Goal: Information Seeking & Learning: Learn about a topic

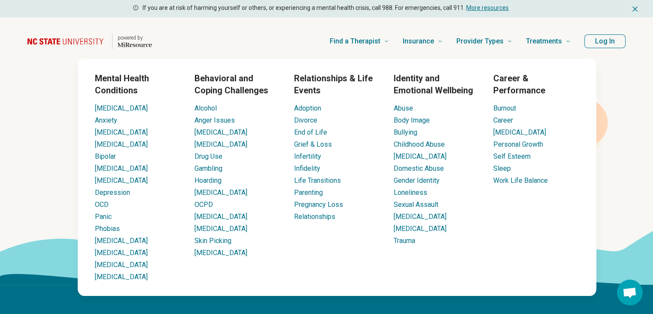
click at [101, 124] on li "Anxiety" at bounding box center [138, 120] width 86 height 10
click at [103, 122] on link "Anxiety" at bounding box center [106, 120] width 22 height 8
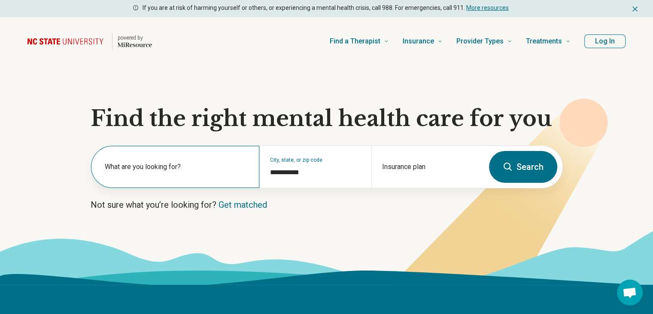
click at [184, 168] on label "What are you looking for?" at bounding box center [177, 167] width 144 height 10
click at [208, 122] on h1 "Find the right mental health care for you" at bounding box center [327, 119] width 473 height 26
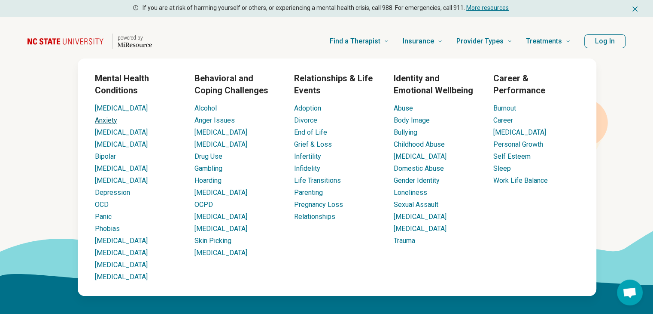
click at [114, 122] on link "Anxiety" at bounding box center [106, 120] width 22 height 8
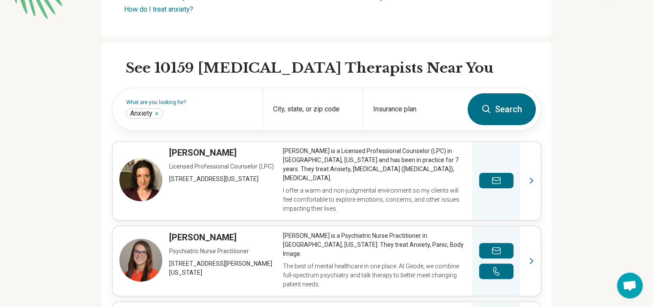
scroll to position [206, 0]
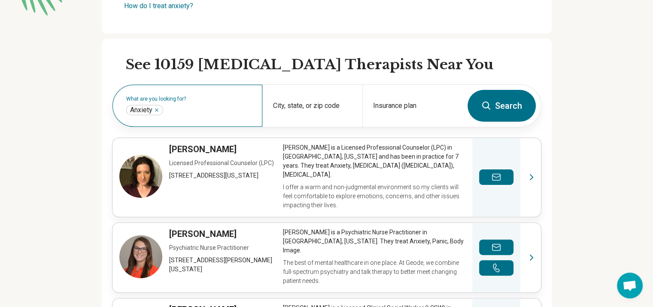
click at [223, 103] on div "What are you looking for? Anxiety ***" at bounding box center [188, 106] width 150 height 42
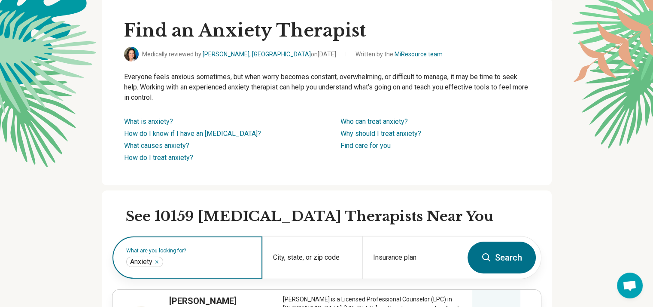
scroll to position [0, 0]
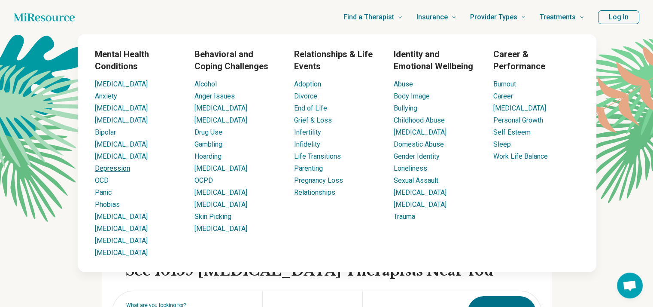
click at [113, 169] on link "Depression" at bounding box center [112, 168] width 35 height 8
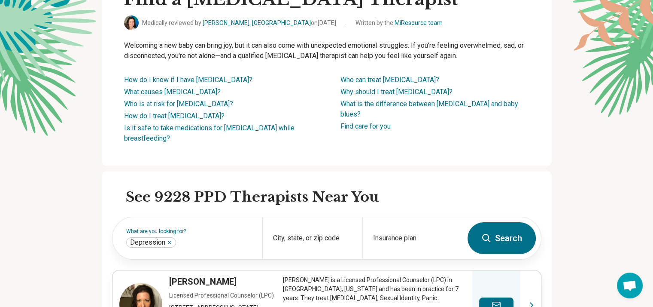
scroll to position [105, 0]
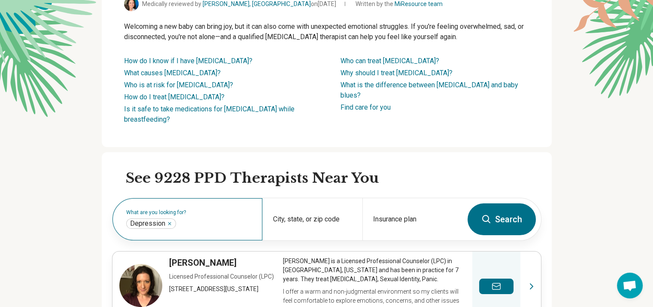
click at [209, 211] on label "What are you looking for?" at bounding box center [189, 212] width 126 height 5
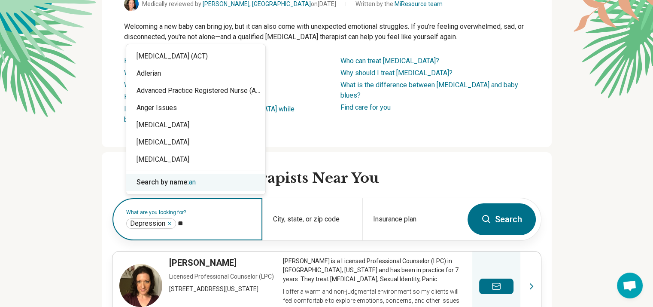
type input "***"
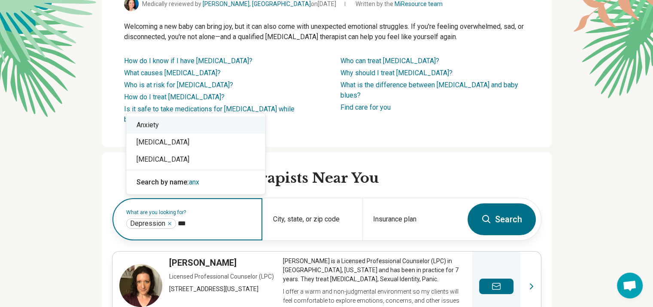
click at [181, 126] on div "Anxiety" at bounding box center [195, 124] width 139 height 17
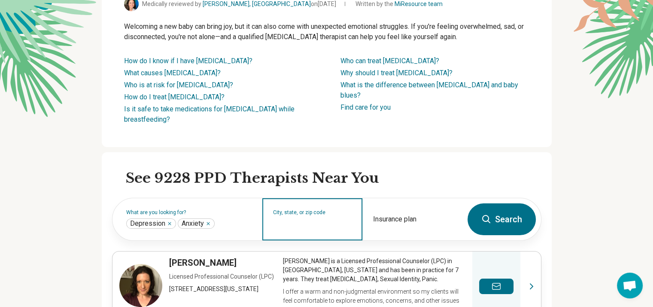
click at [319, 223] on input "City, state, or zip code" at bounding box center [312, 225] width 79 height 10
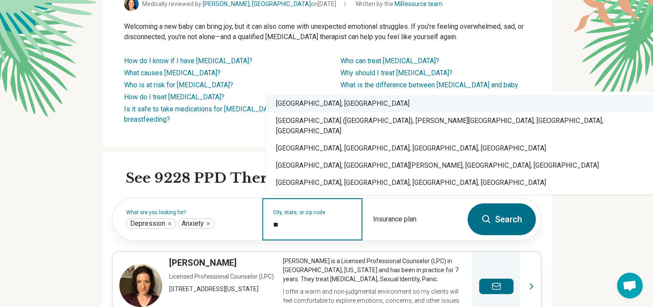
click at [346, 106] on div "Raleigh, NC" at bounding box center [460, 103] width 388 height 17
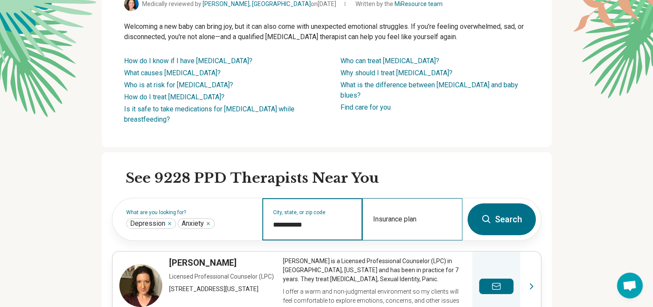
type input "**********"
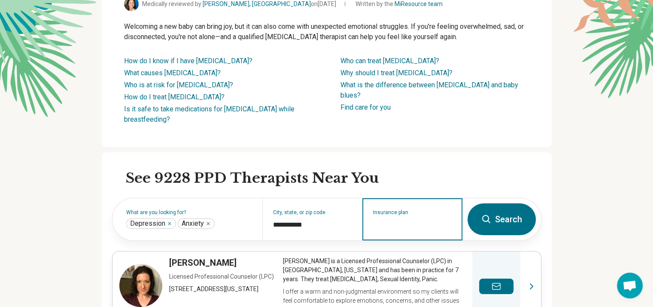
click at [411, 230] on div "Insurance plan" at bounding box center [413, 219] width 100 height 42
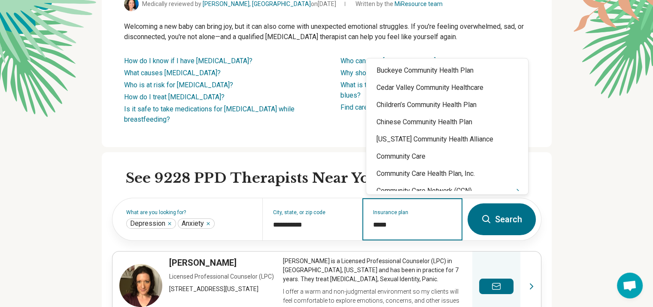
type input "******"
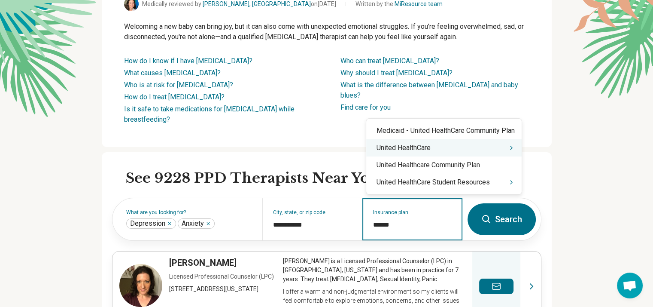
click at [431, 148] on div "United HealthCare" at bounding box center [444, 147] width 156 height 17
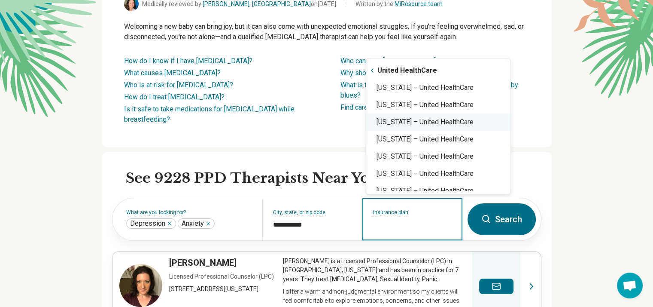
type input "*"
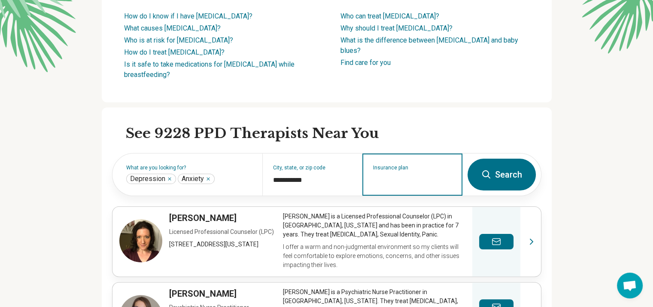
scroll to position [152, 0]
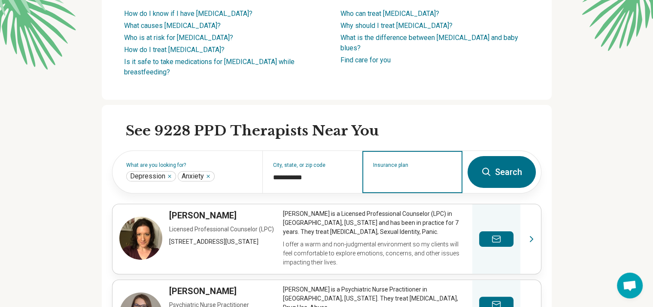
click at [397, 179] on input "Insurance plan" at bounding box center [412, 177] width 79 height 10
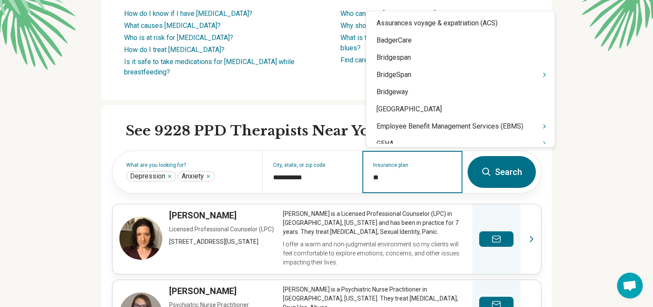
type input "*"
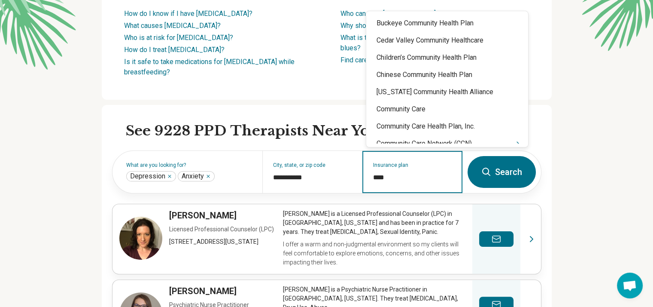
type input "*****"
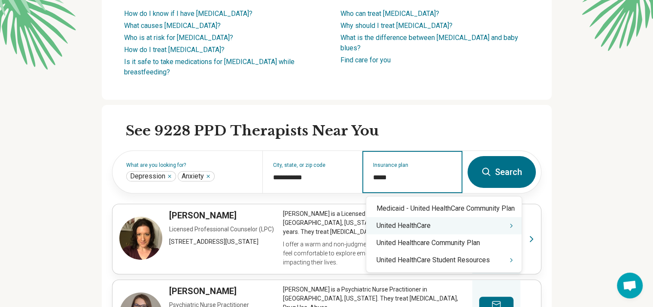
click at [400, 232] on div "United HealthCare" at bounding box center [444, 225] width 156 height 17
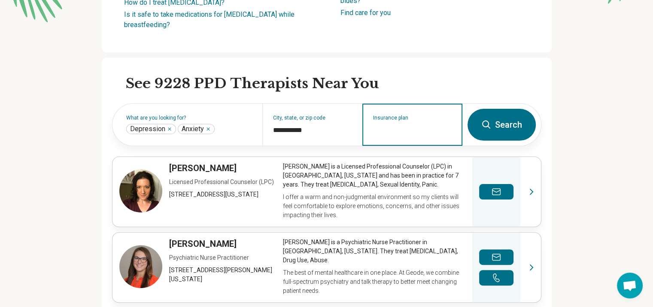
scroll to position [199, 0]
click at [410, 126] on input "Insurance plan" at bounding box center [412, 130] width 79 height 10
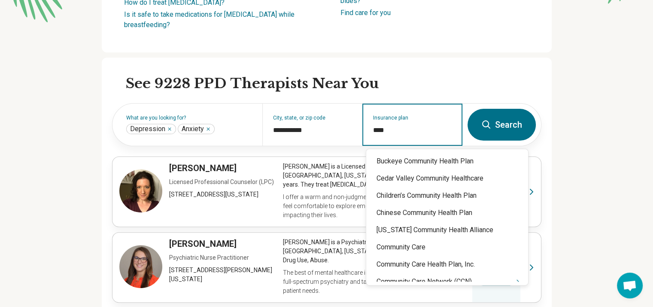
type input "*****"
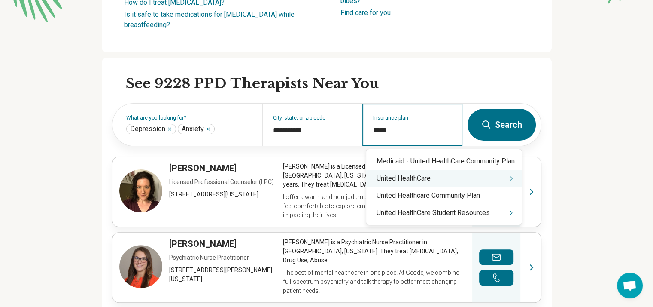
click at [417, 183] on div "United HealthCare" at bounding box center [444, 178] width 156 height 17
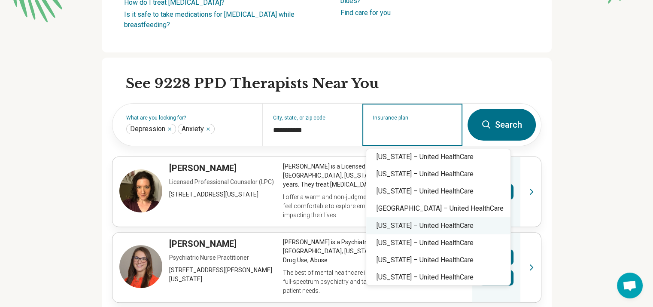
scroll to position [215, 0]
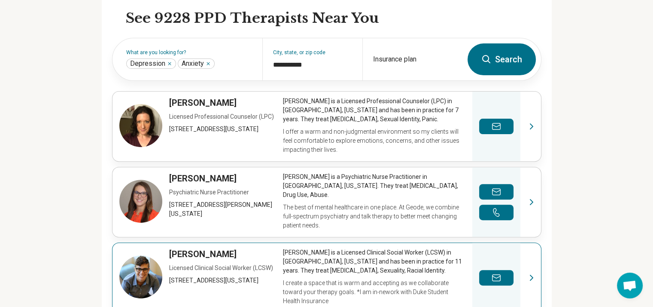
scroll to position [262, 0]
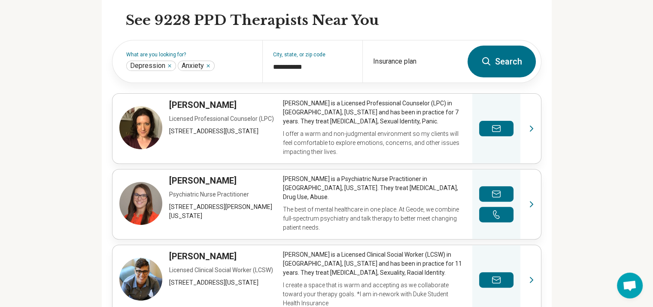
click at [500, 59] on button "Search" at bounding box center [502, 62] width 68 height 32
